Goal: Transaction & Acquisition: Purchase product/service

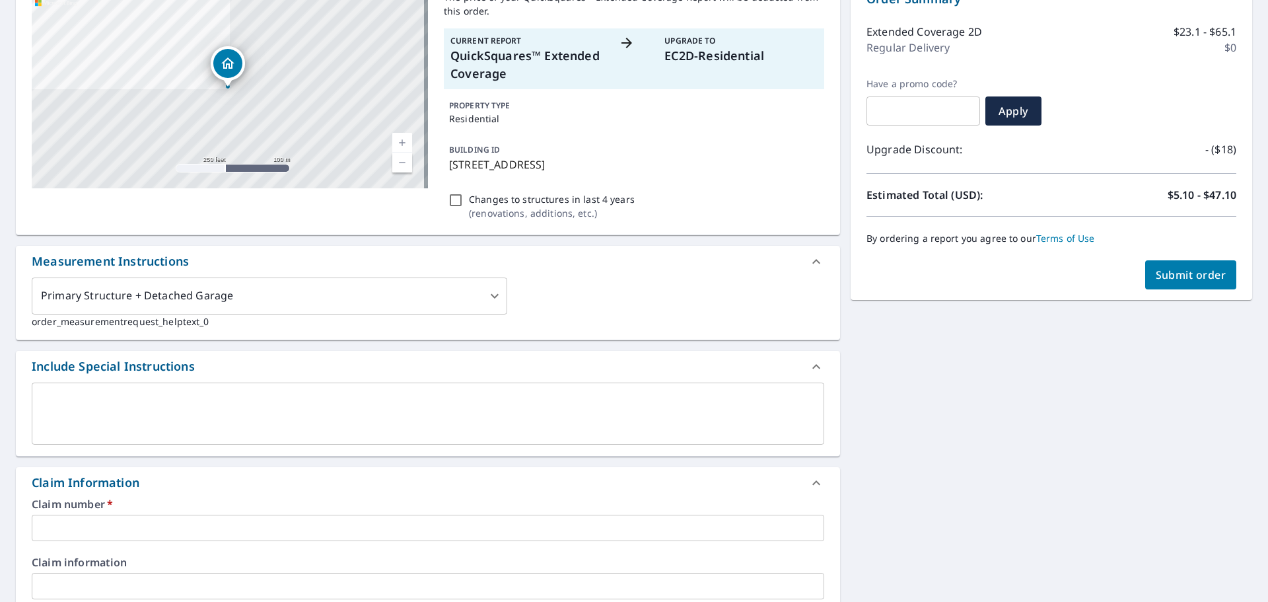
scroll to position [198, 0]
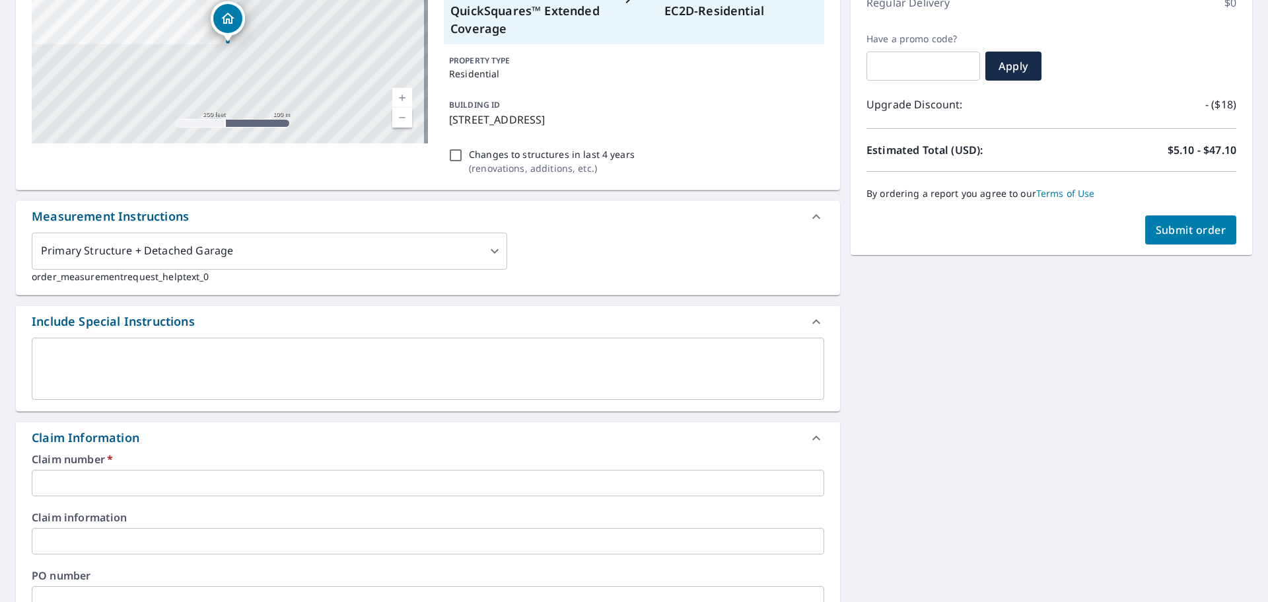
click at [304, 346] on div "x ​" at bounding box center [428, 368] width 793 height 62
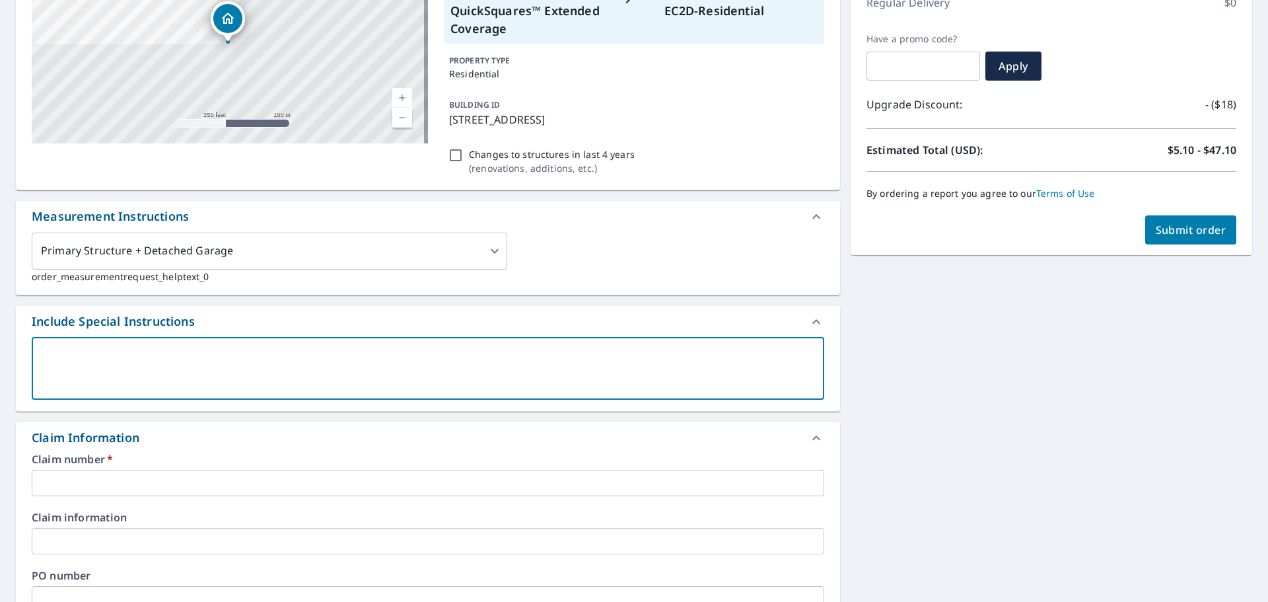
type textarea "P"
type textarea "x"
type textarea "Pi"
type textarea "x"
type textarea "Pit"
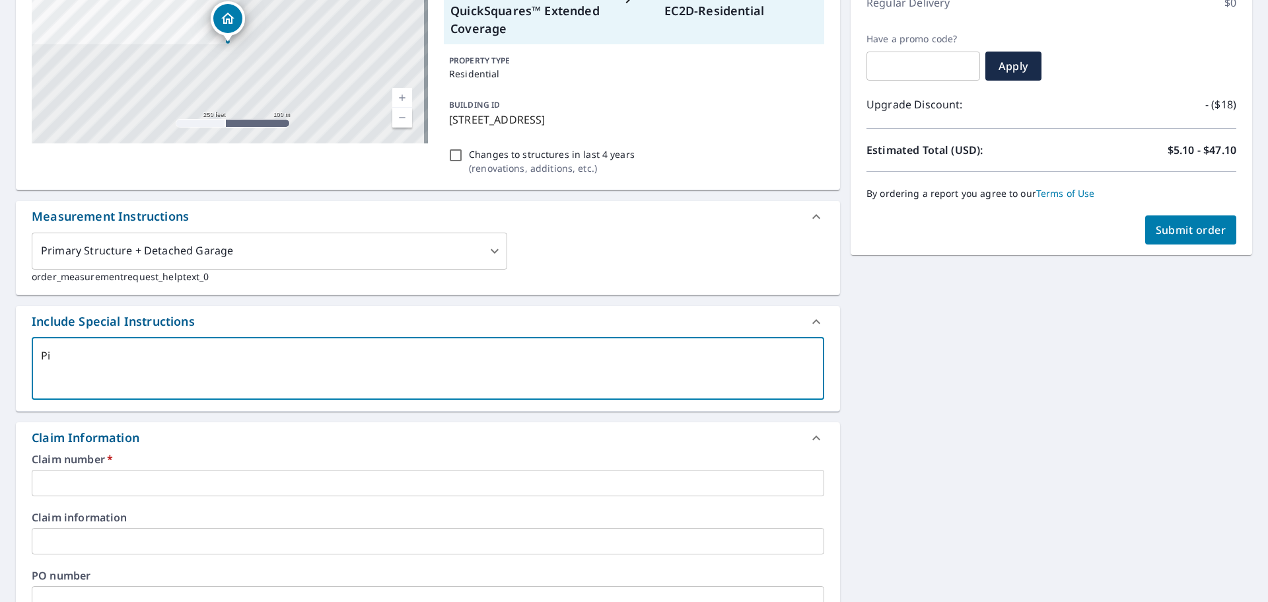
type textarea "x"
type textarea "Pitc"
type textarea "x"
type textarea "Pitch"
type textarea "x"
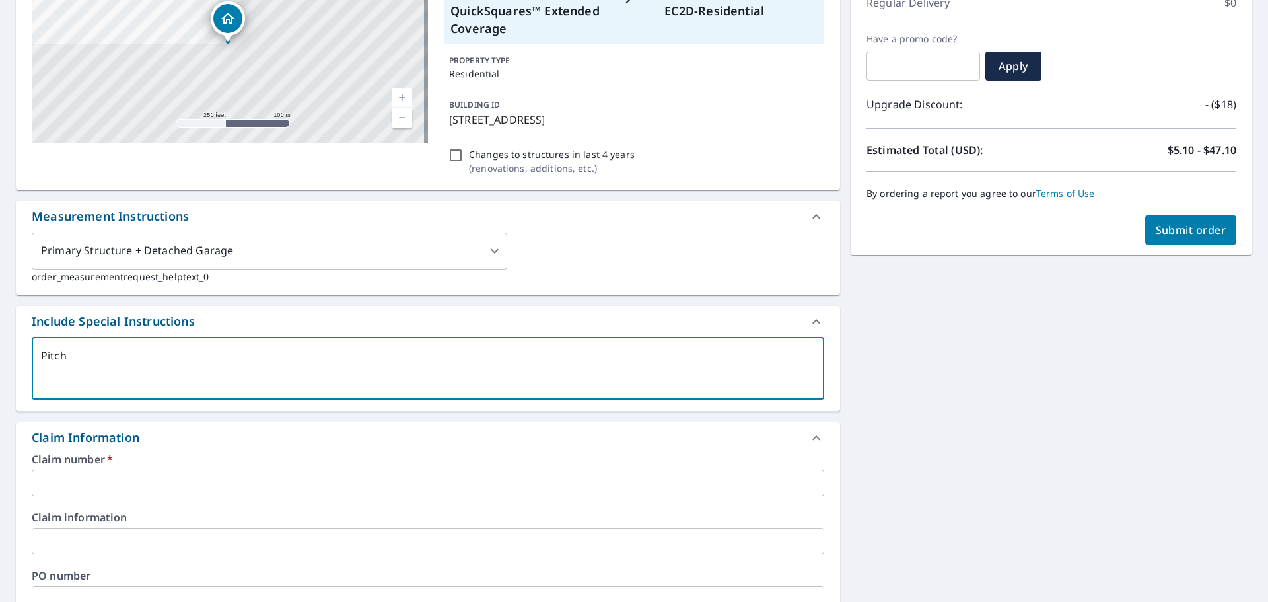
type textarea "Pitch"
type textarea "x"
type textarea "Pitch i"
type textarea "x"
type textarea "Pitch is"
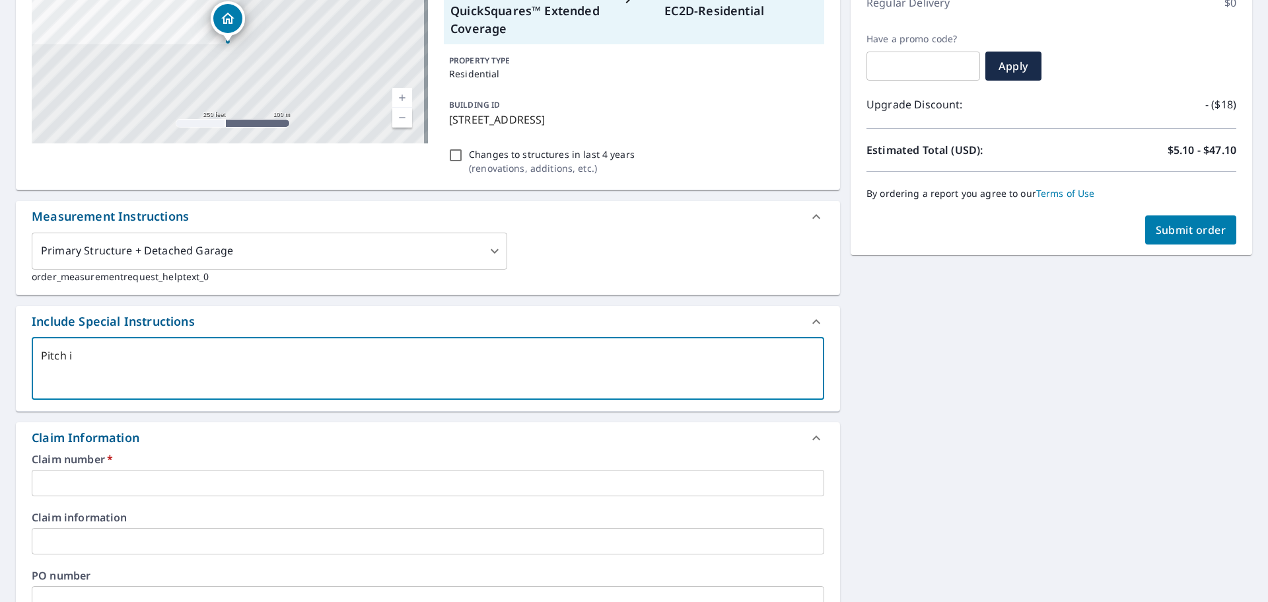
type textarea "x"
type textarea "Pitch is"
type textarea "x"
type textarea "Pitch is 3"
type textarea "x"
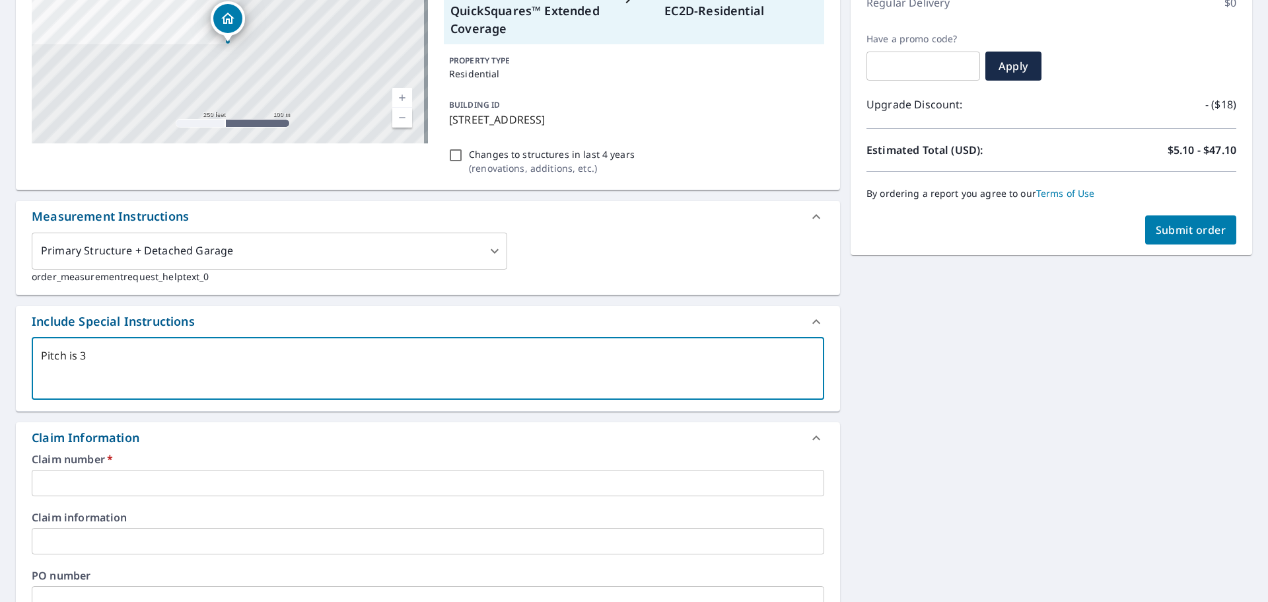
type textarea "Pitch is 3"
click at [440, 476] on input "text" at bounding box center [428, 483] width 793 height 26
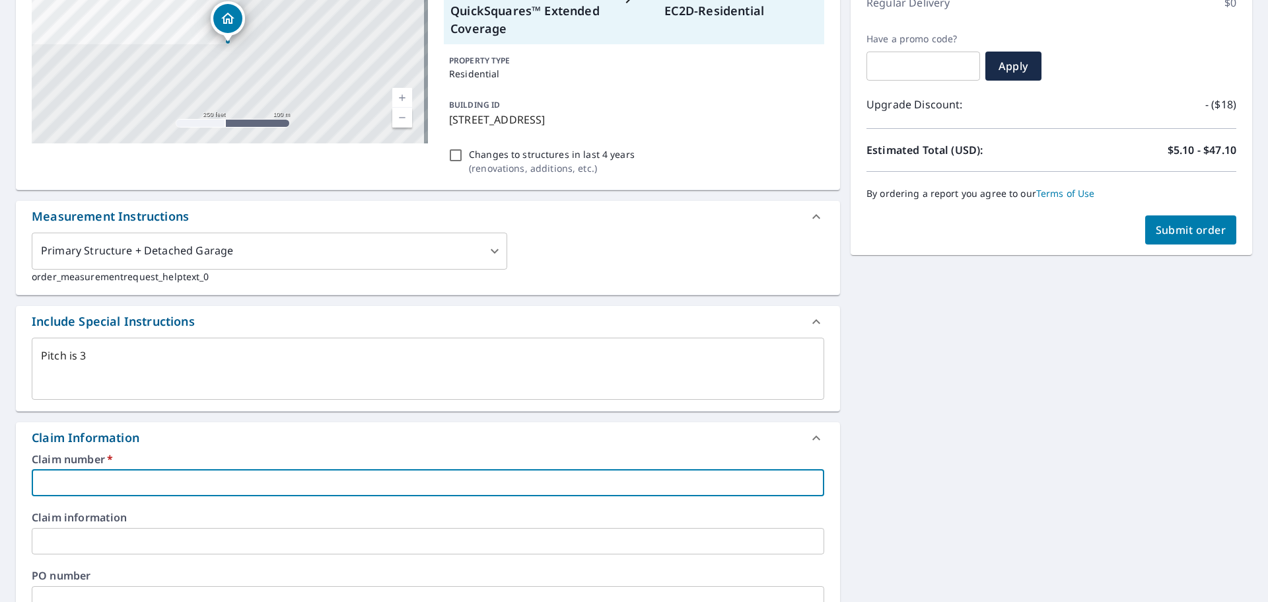
type textarea "x"
type input "G"
type textarea "x"
type input "GU"
type textarea "x"
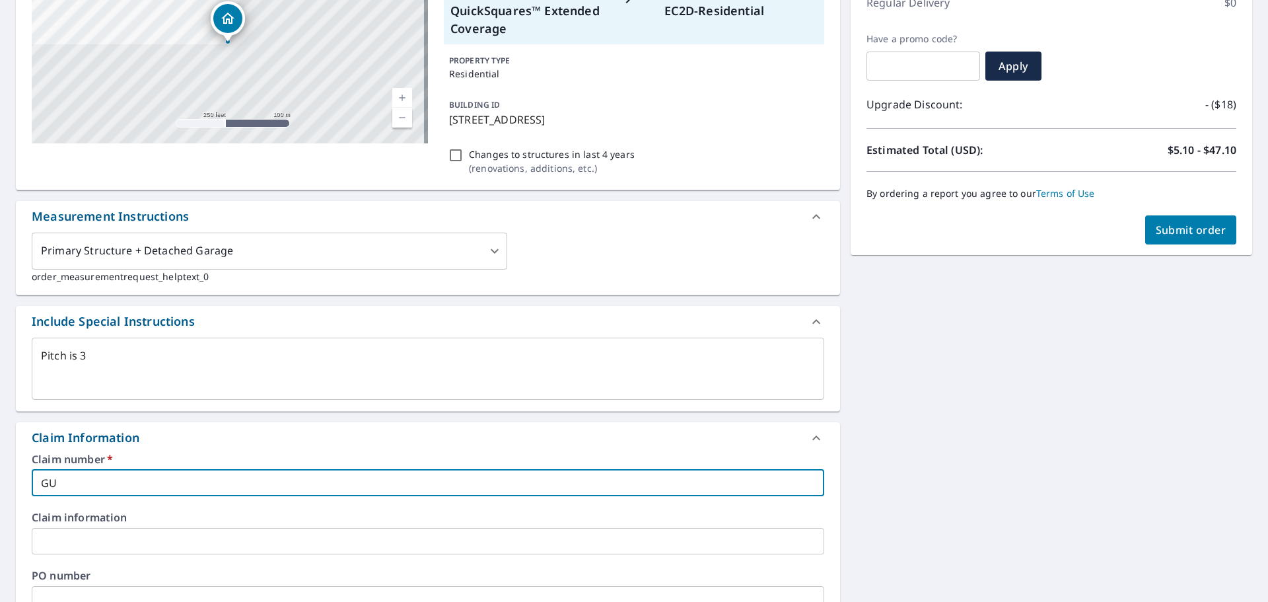
type input "GUY"
type textarea "x"
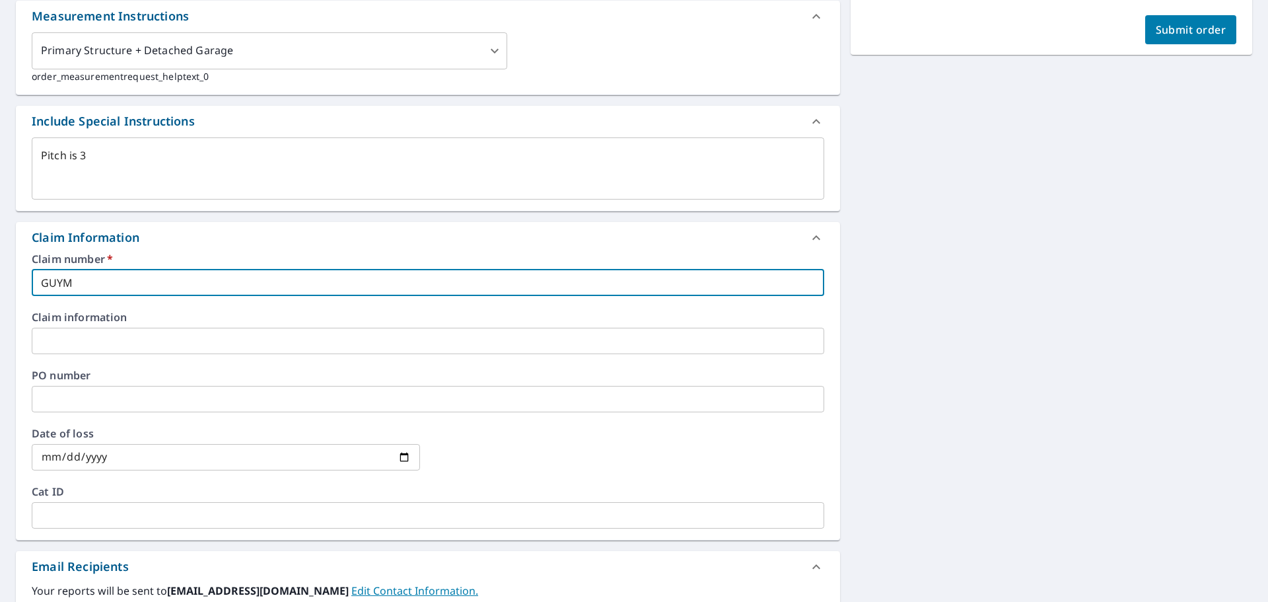
scroll to position [528, 0]
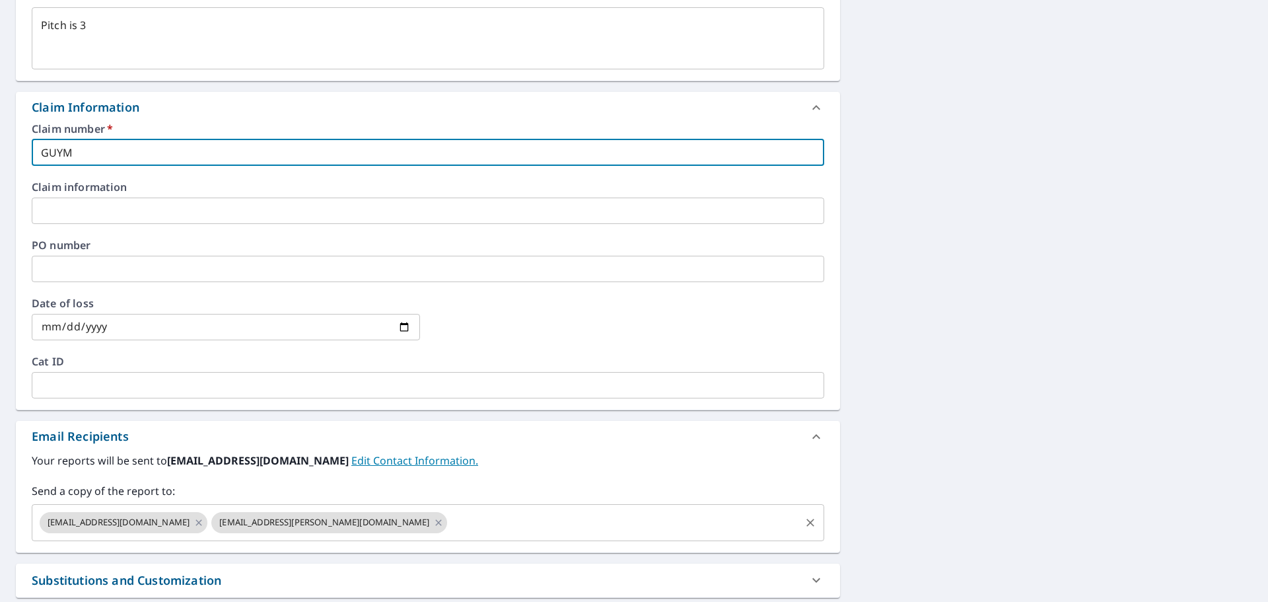
type input "GUYM"
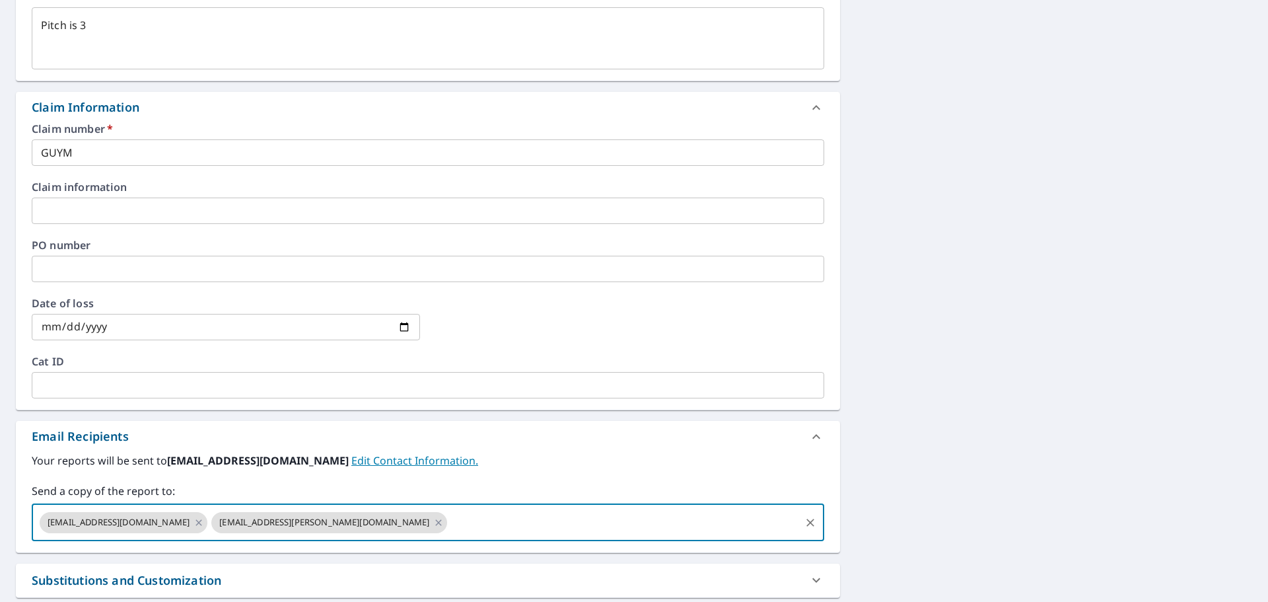
click at [449, 525] on input "text" at bounding box center [623, 522] width 349 height 25
paste input "[EMAIL_ADDRESS][DOMAIN_NAME]"
type input "[EMAIL_ADDRESS][DOMAIN_NAME]"
type textarea "x"
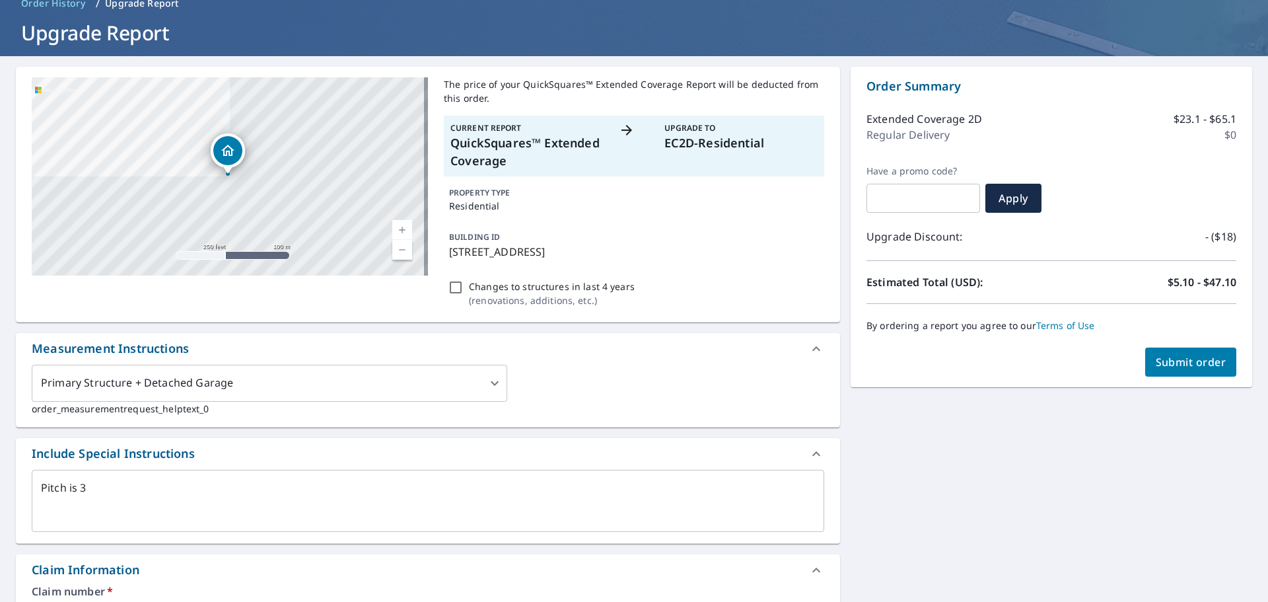
scroll to position [0, 0]
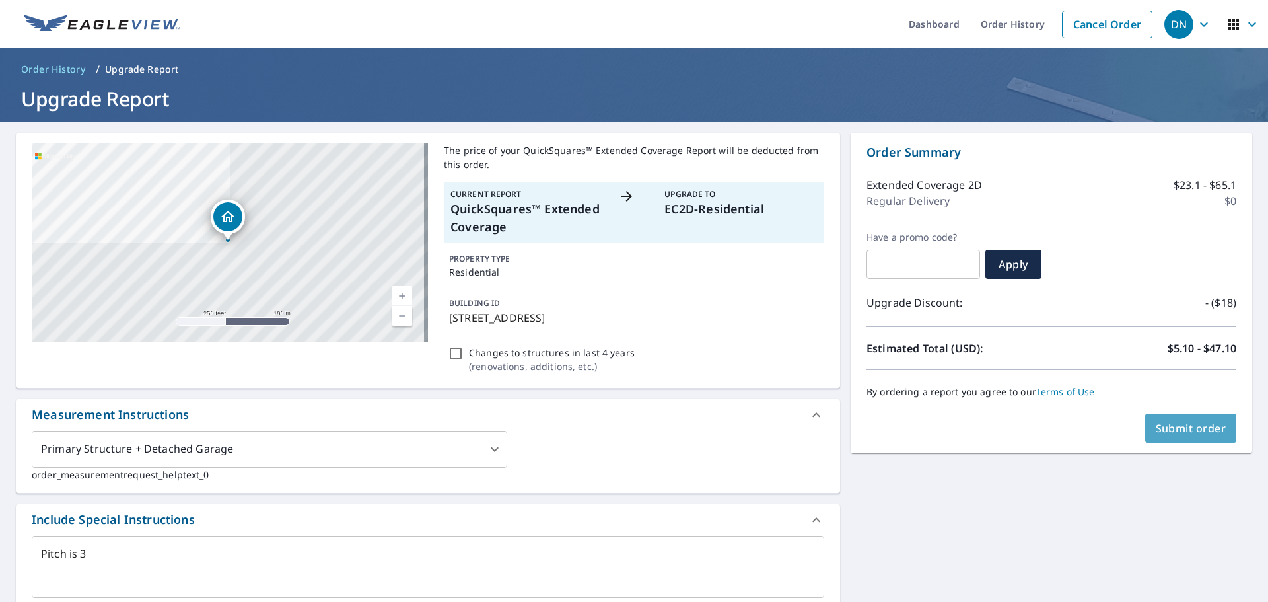
click at [1168, 432] on span "Submit order" at bounding box center [1191, 428] width 71 height 15
type textarea "x"
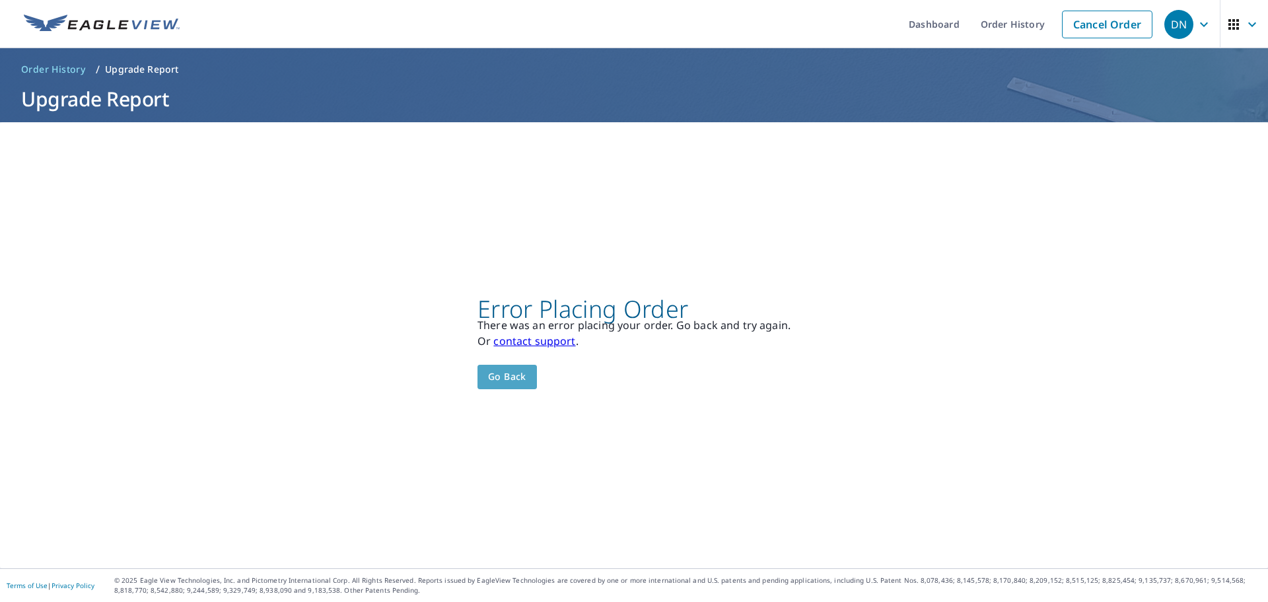
click at [497, 378] on span "Go back" at bounding box center [507, 377] width 38 height 17
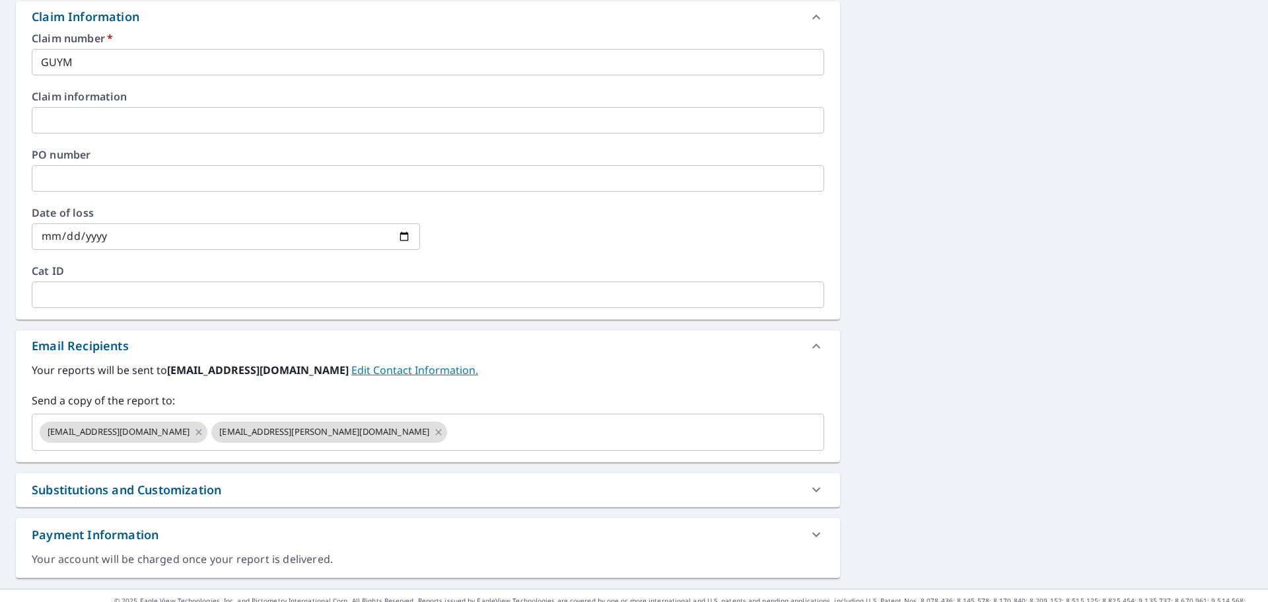
scroll to position [639, 0]
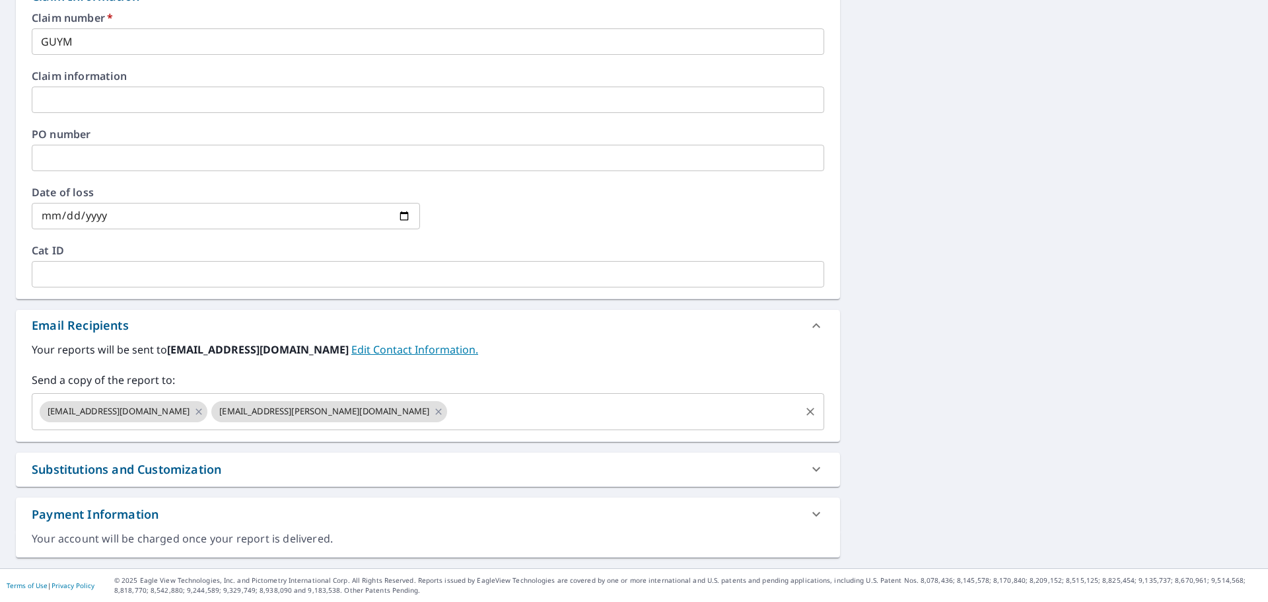
click at [469, 415] on input "text" at bounding box center [623, 411] width 349 height 25
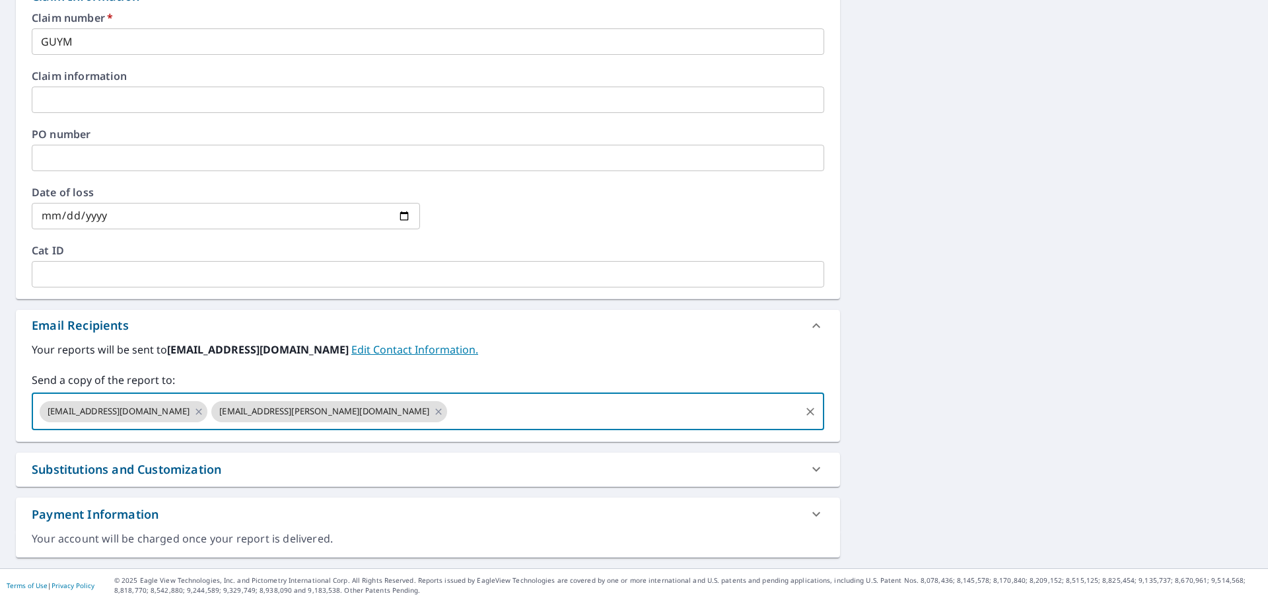
paste input "[EMAIL_ADDRESS][DOMAIN_NAME]"
type input "[EMAIL_ADDRESS][DOMAIN_NAME]"
type textarea "x"
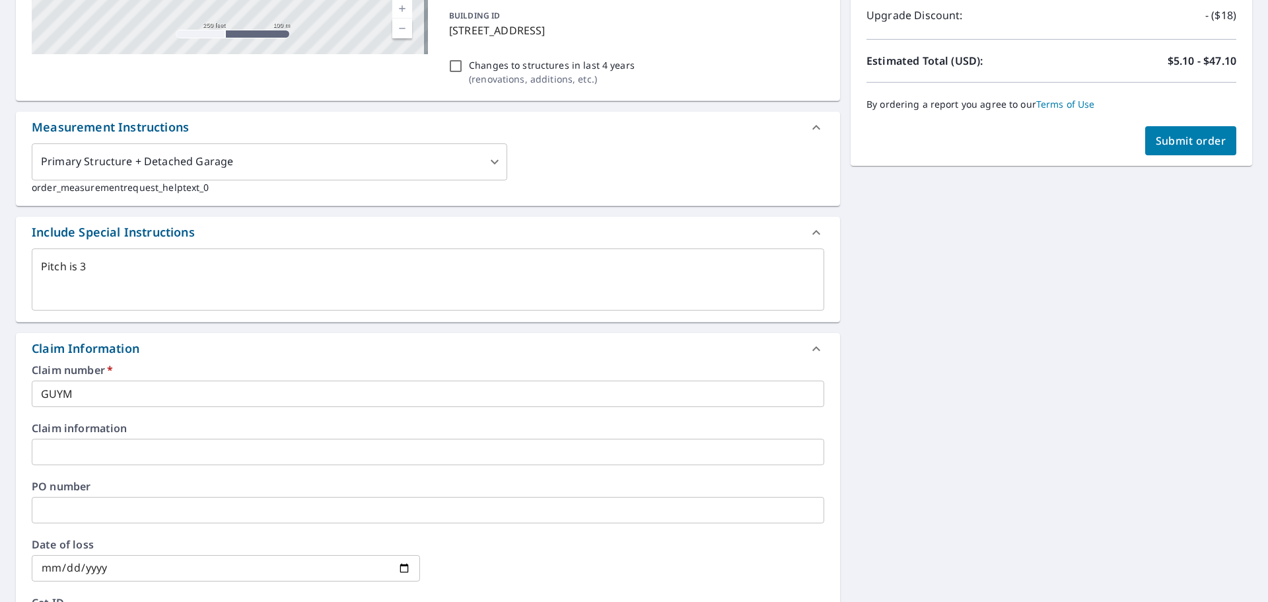
scroll to position [243, 0]
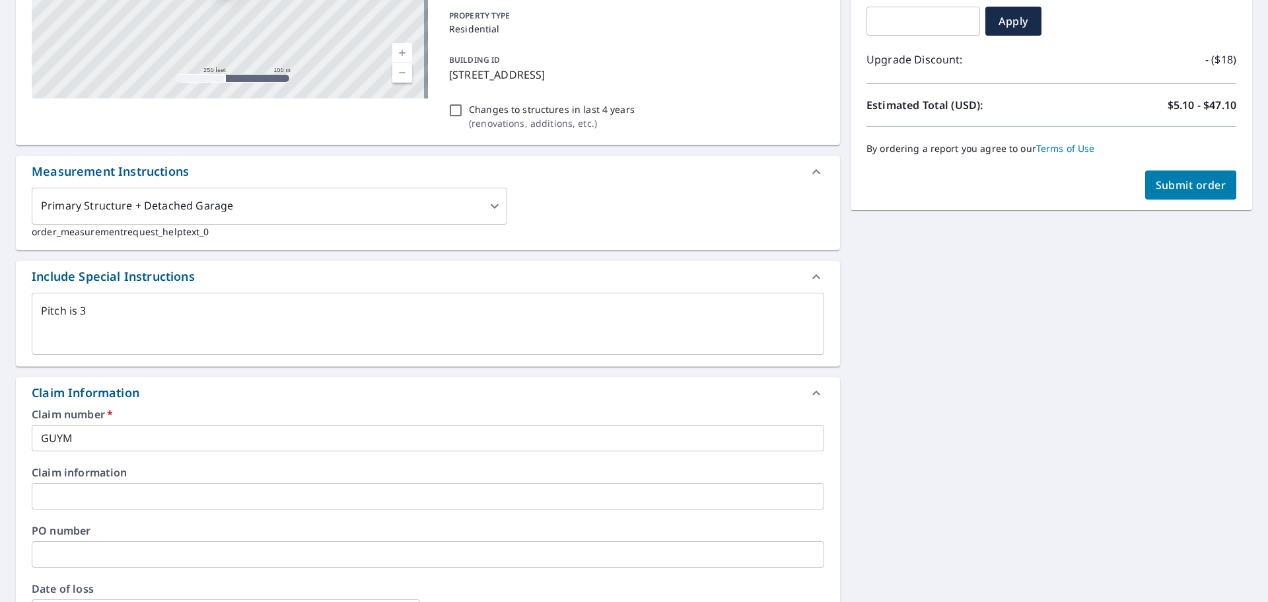
click at [1166, 193] on button "Submit order" at bounding box center [1191, 184] width 92 height 29
type textarea "x"
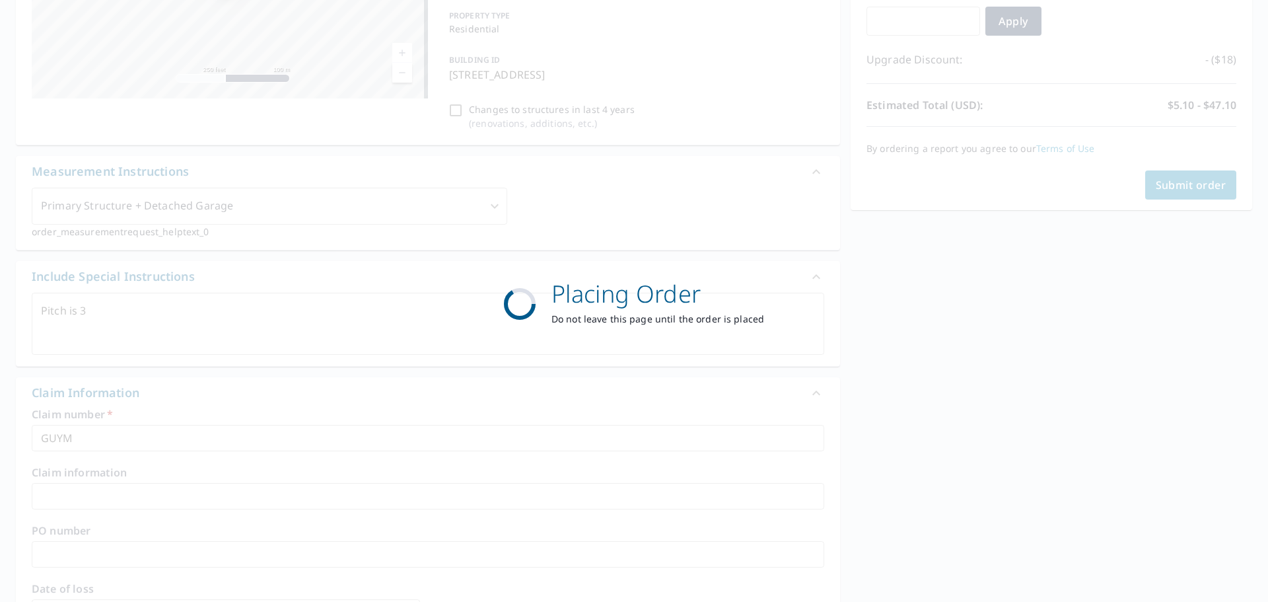
scroll to position [0, 0]
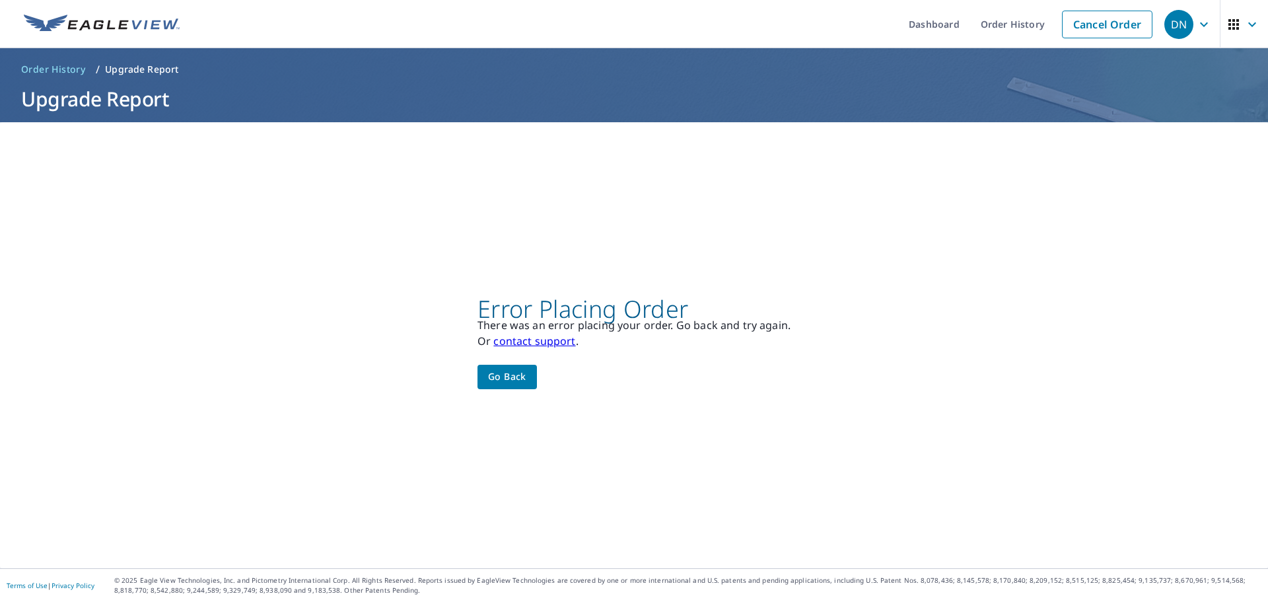
click at [498, 382] on span "Go back" at bounding box center [507, 377] width 38 height 17
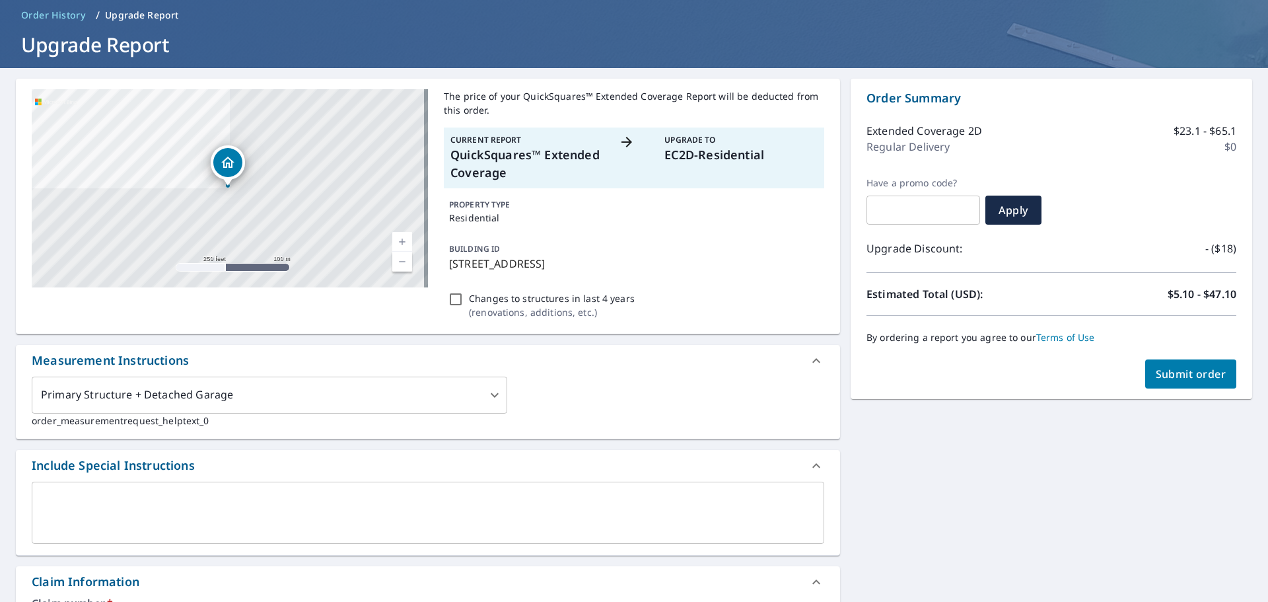
scroll to position [264, 0]
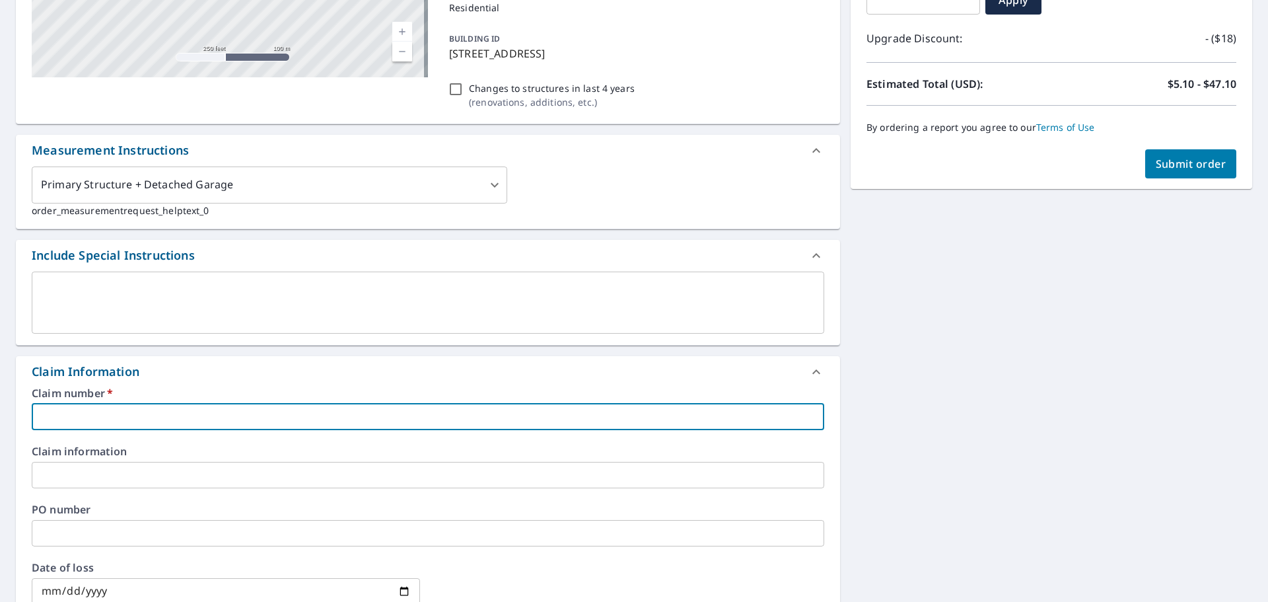
click at [252, 421] on input "text" at bounding box center [428, 417] width 793 height 26
type input "g"
type input "G"
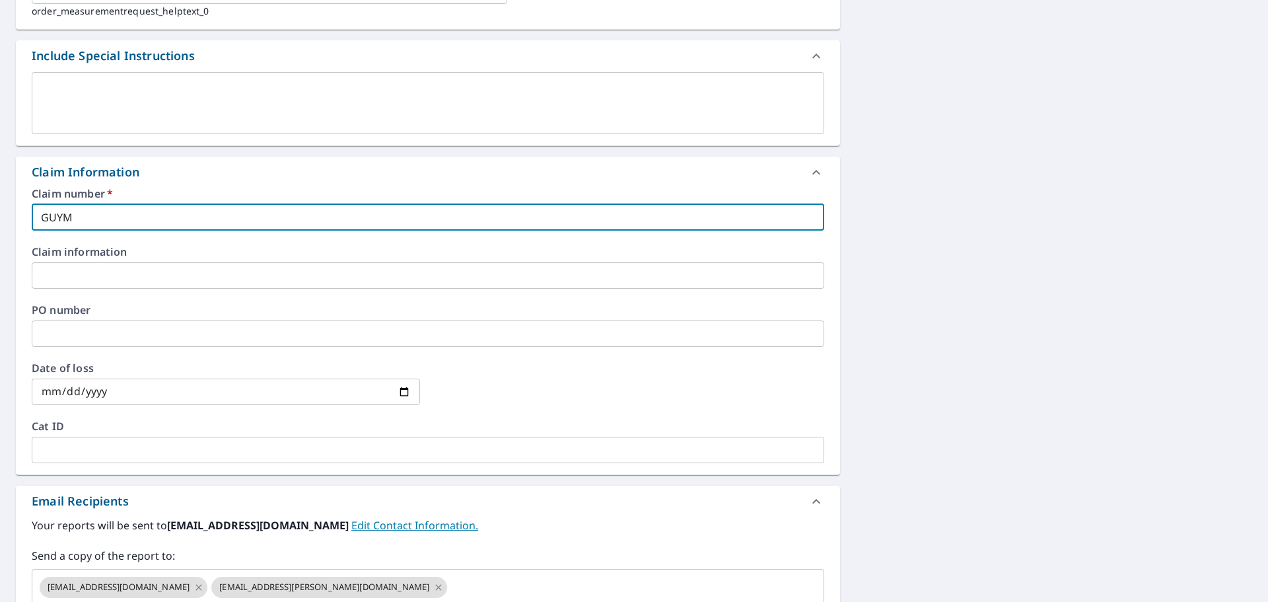
scroll to position [528, 0]
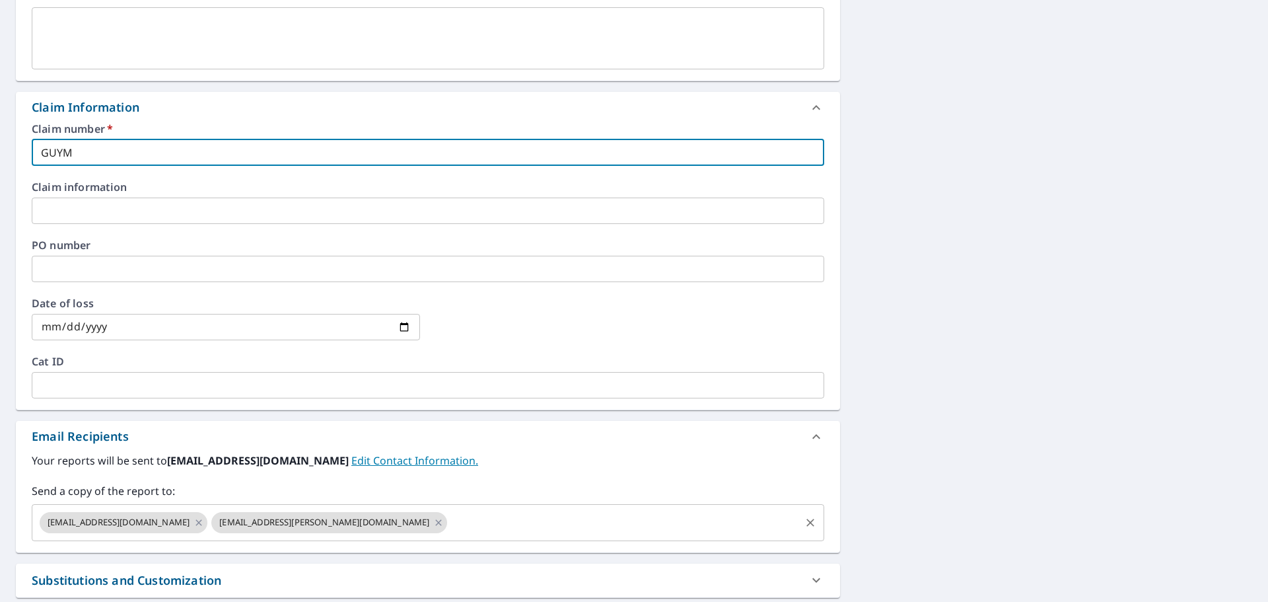
type input "GUYM"
click at [449, 520] on input "text" at bounding box center [623, 522] width 349 height 25
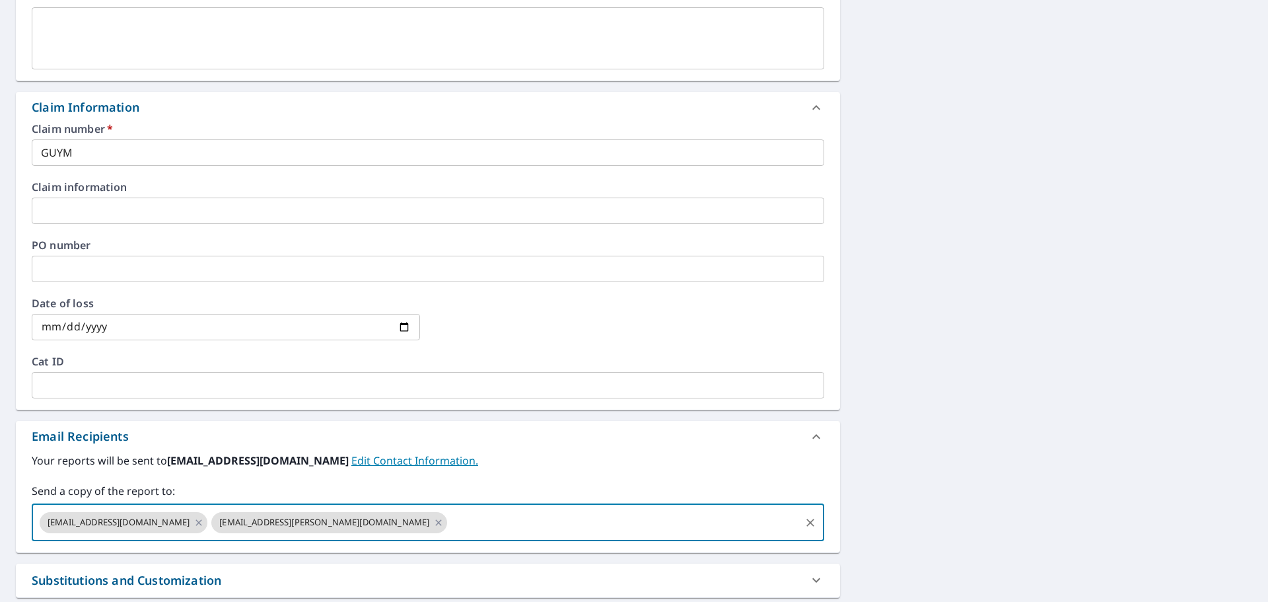
paste input "[EMAIL_ADDRESS][DOMAIN_NAME]"
type input "[EMAIL_ADDRESS][DOMAIN_NAME]"
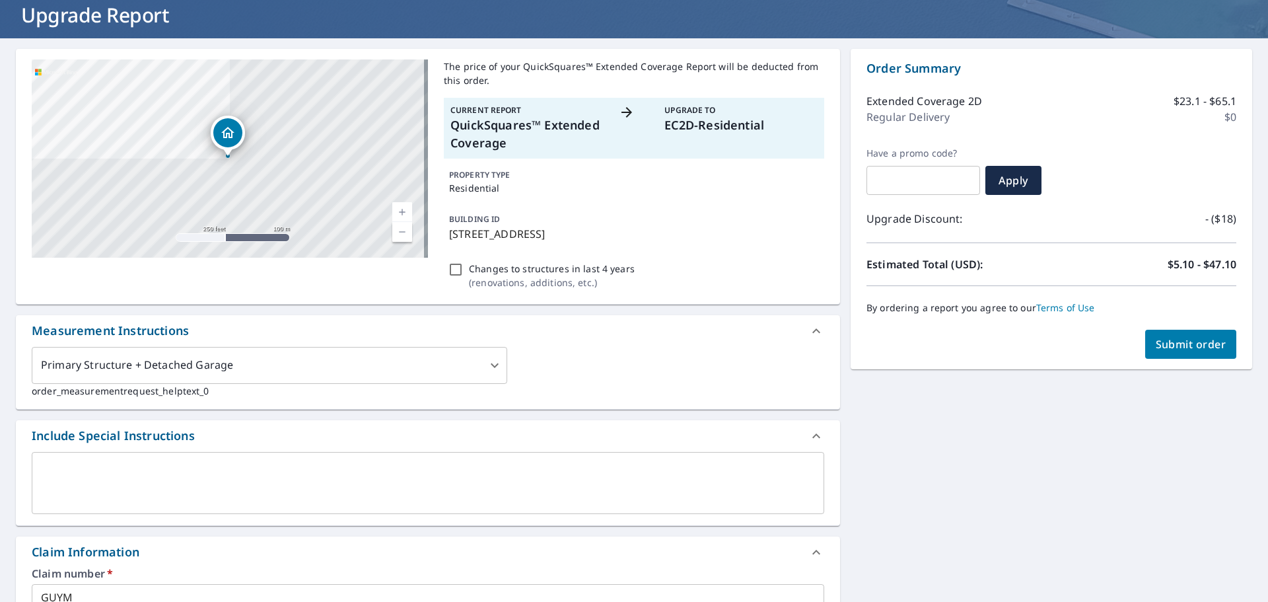
scroll to position [396, 0]
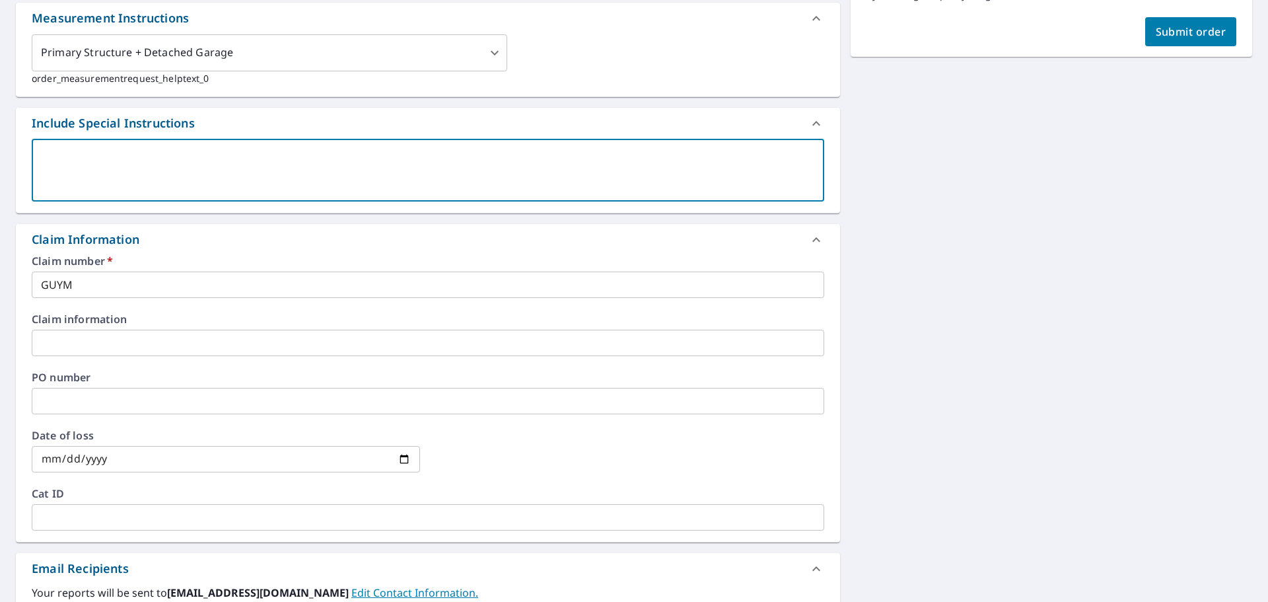
click at [308, 163] on textarea at bounding box center [428, 170] width 774 height 38
type textarea "p"
type textarea "x"
type textarea "pi"
type textarea "x"
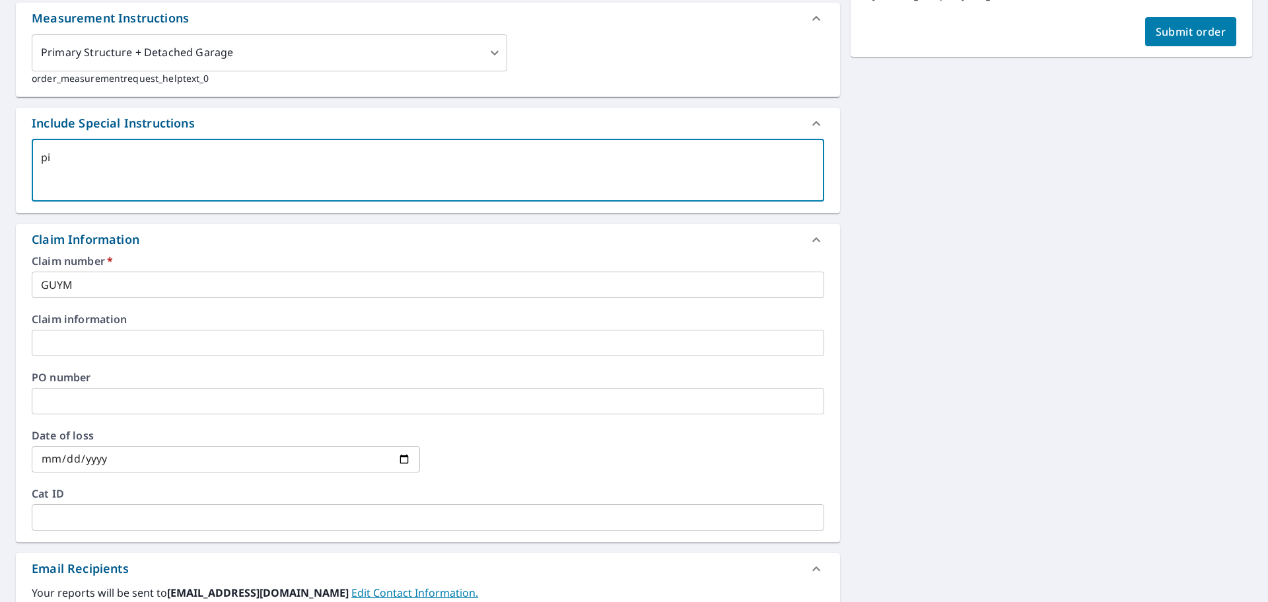
type textarea "pit"
type textarea "x"
type textarea "pitc"
type textarea "x"
type textarea "pitch"
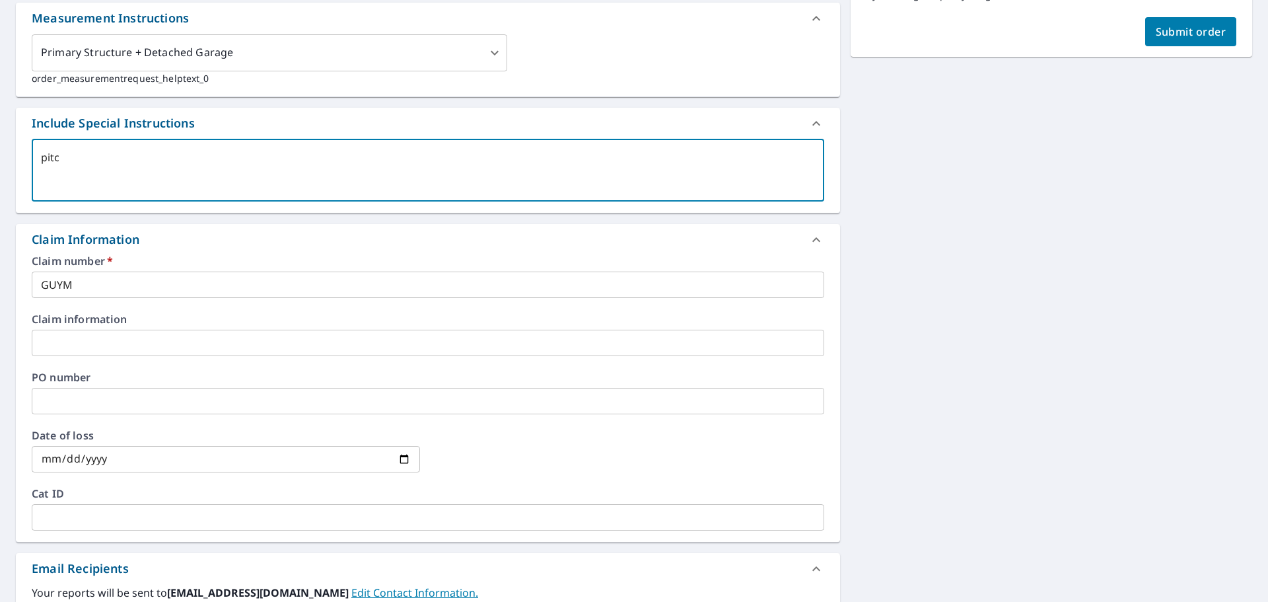
type textarea "x"
type textarea "pitch"
type textarea "x"
type textarea "pitch i"
type textarea "x"
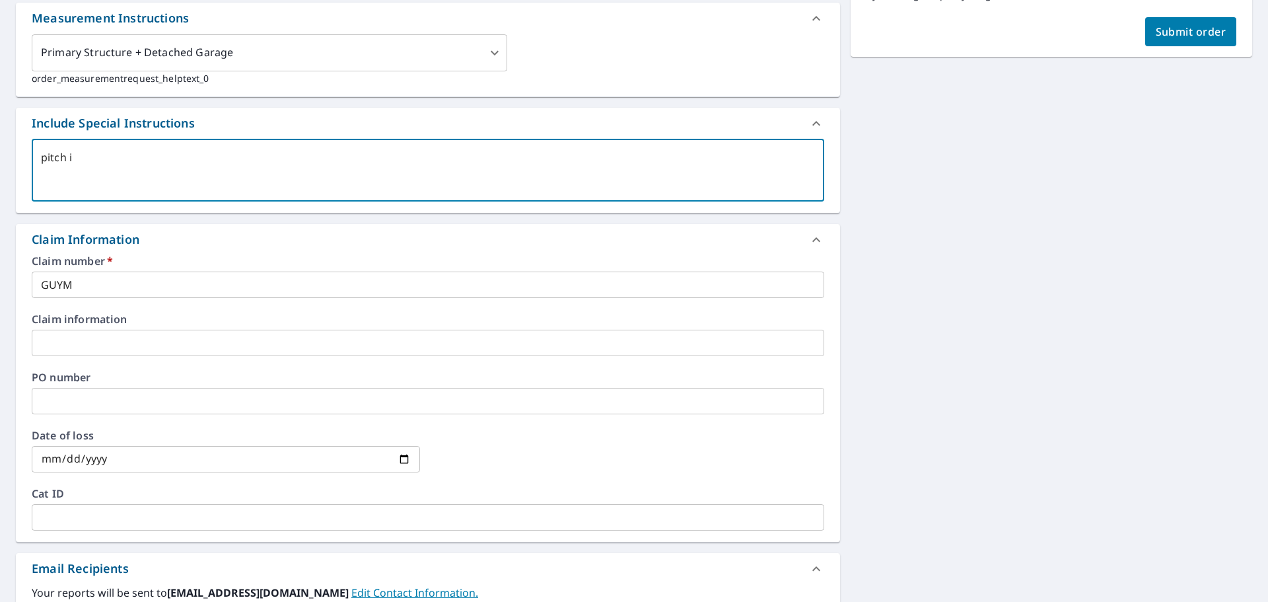
type textarea "pitch is"
type textarea "x"
type textarea "pitch is"
type textarea "x"
type textarea "pitch is 3"
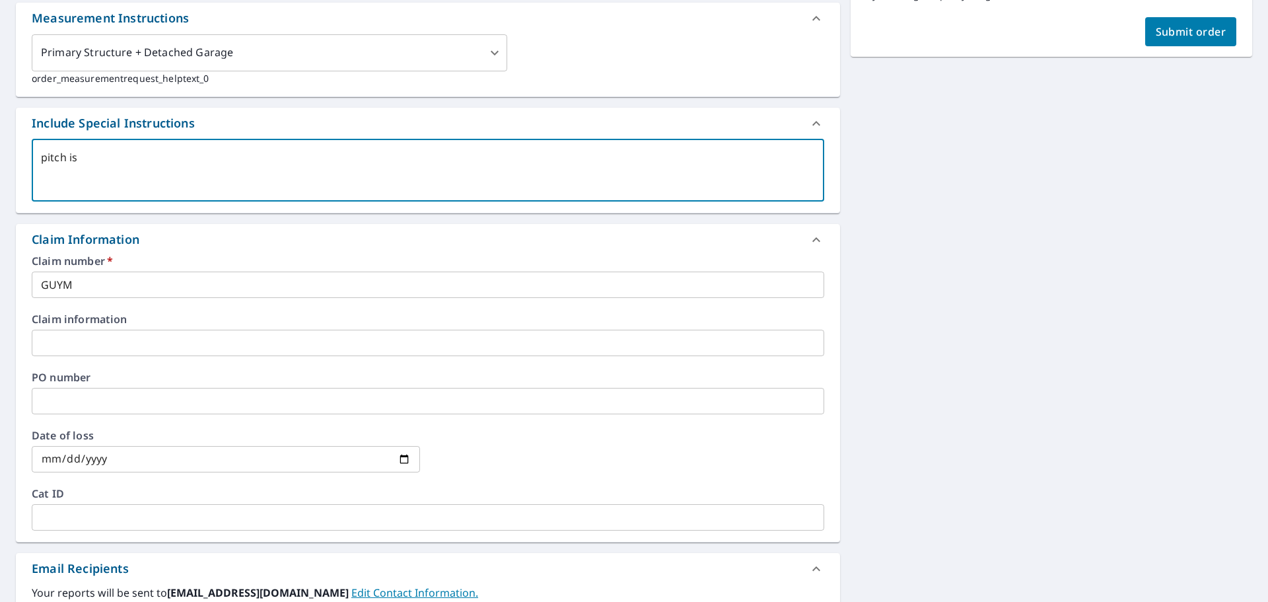
type textarea "x"
type textarea "pitch is 3"
type textarea "x"
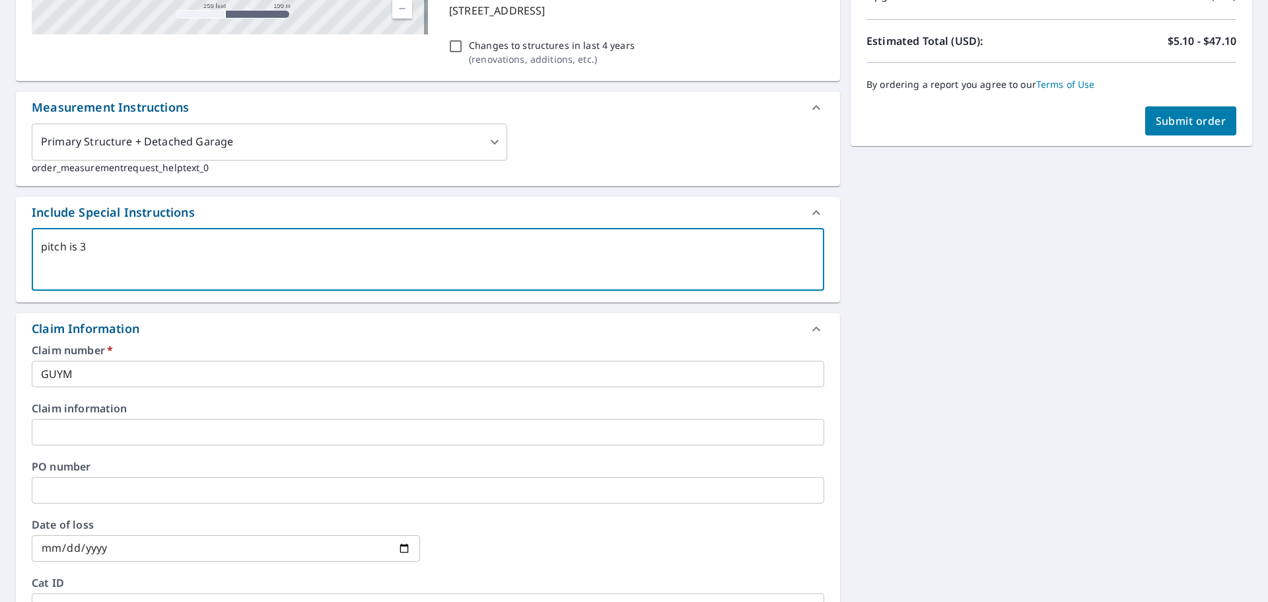
scroll to position [0, 0]
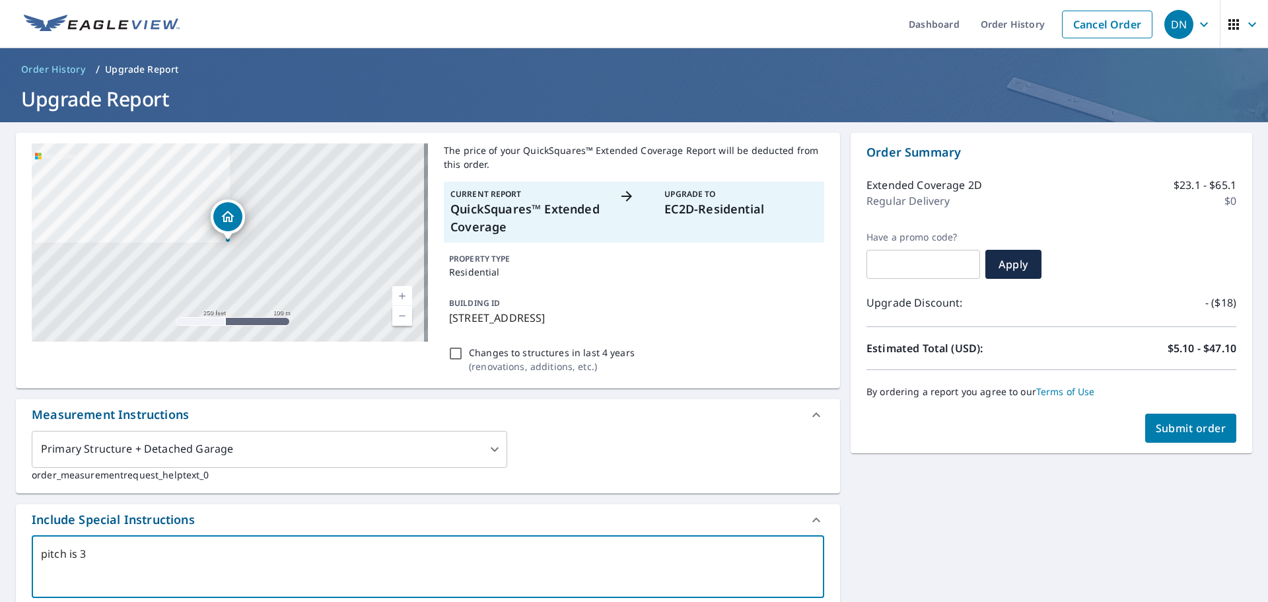
type textarea "pitch is 3"
click at [1178, 417] on button "Submit order" at bounding box center [1191, 427] width 92 height 29
type textarea "x"
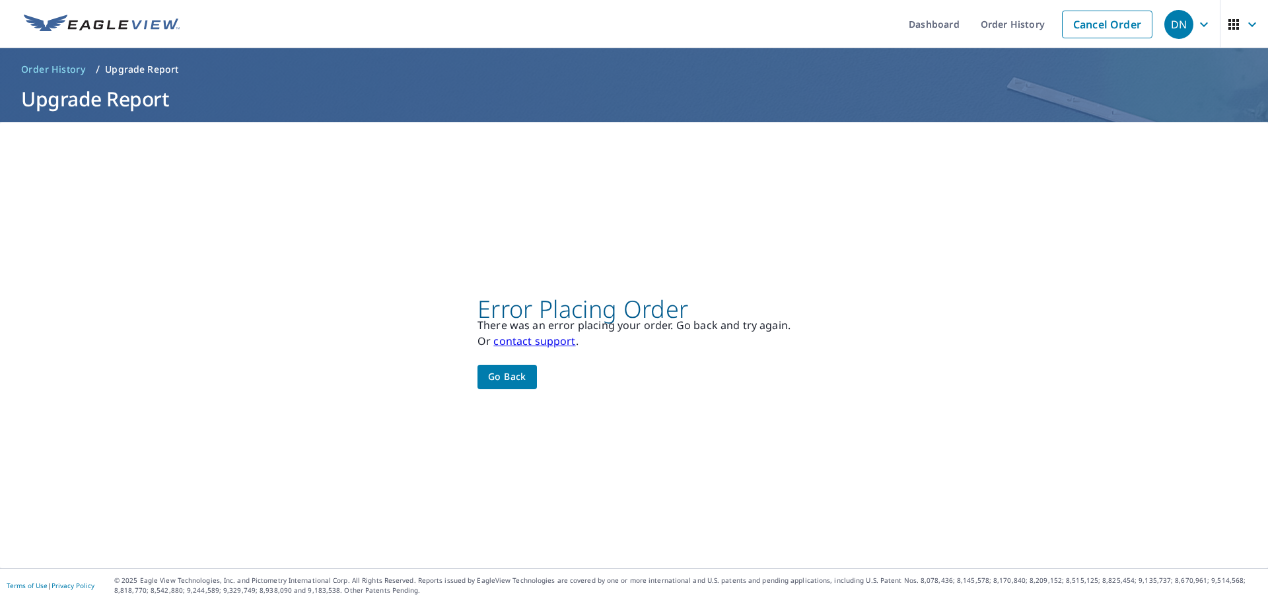
click at [505, 369] on span "Go back" at bounding box center [507, 377] width 38 height 17
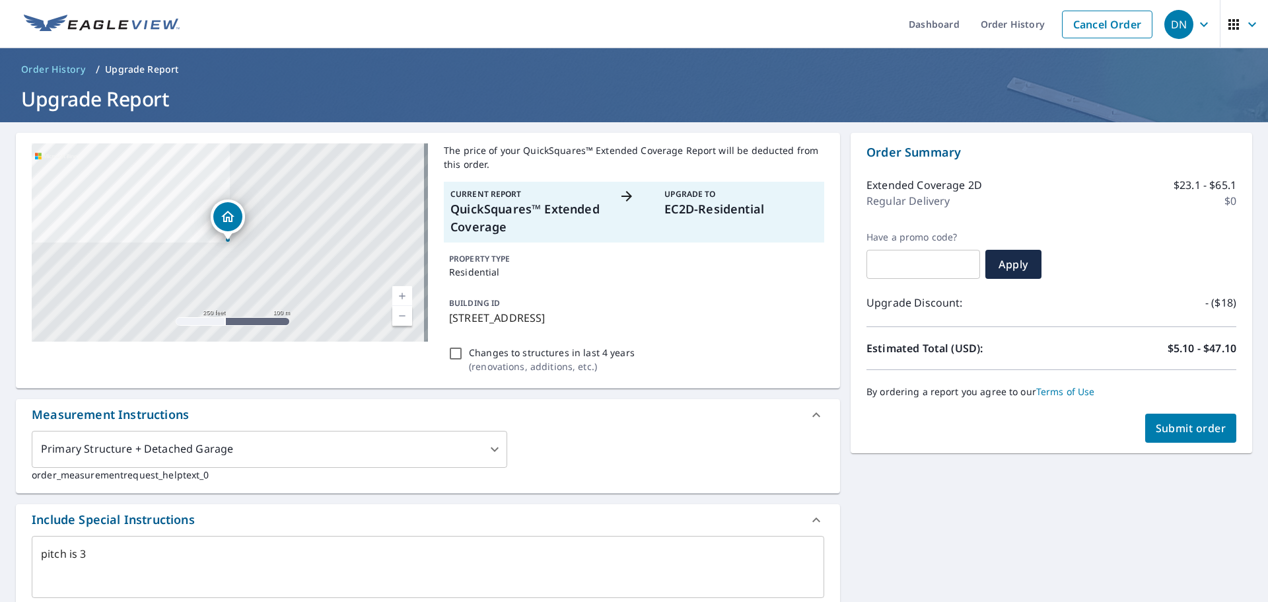
click at [1238, 422] on div "Order Summary Extended Coverage 2D $23.1 - $65.1 Regular Delivery $0 Have a pro…" at bounding box center [1052, 293] width 402 height 320
click at [1212, 429] on span "Submit order" at bounding box center [1191, 428] width 71 height 15
type textarea "x"
